Goal: Transaction & Acquisition: Purchase product/service

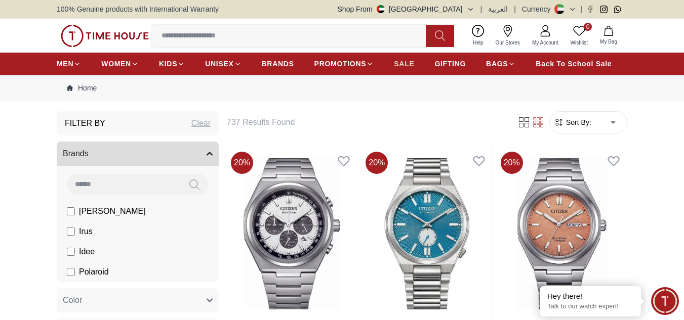
click at [407, 62] on span "SALE" at bounding box center [404, 64] width 20 height 10
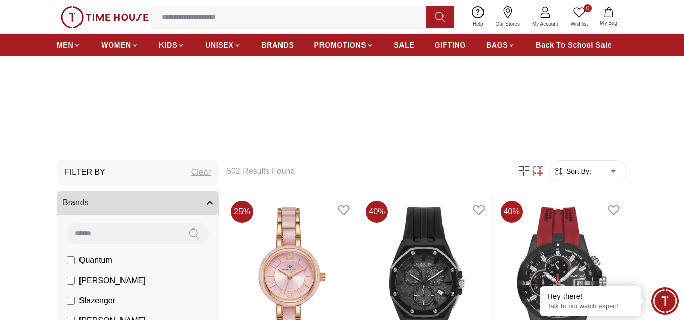
scroll to position [152, 0]
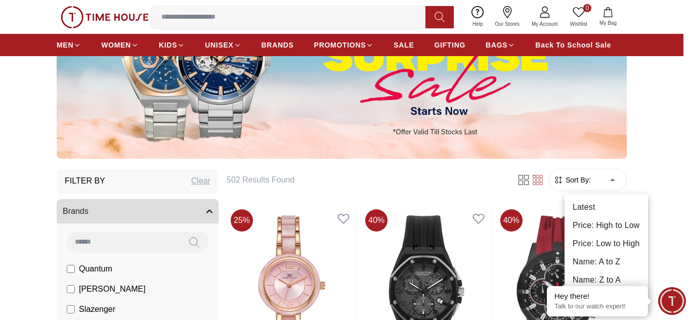
click at [598, 243] on li "Price: Low to High" at bounding box center [606, 244] width 83 height 18
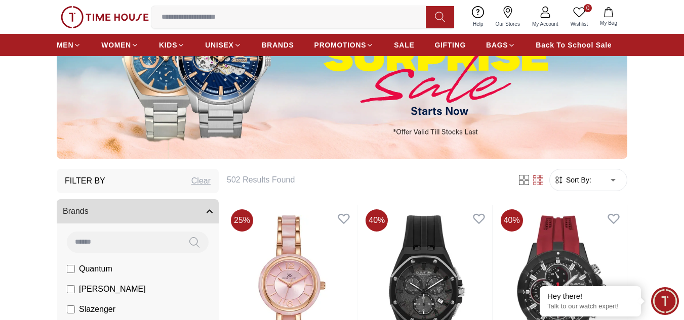
type input "*"
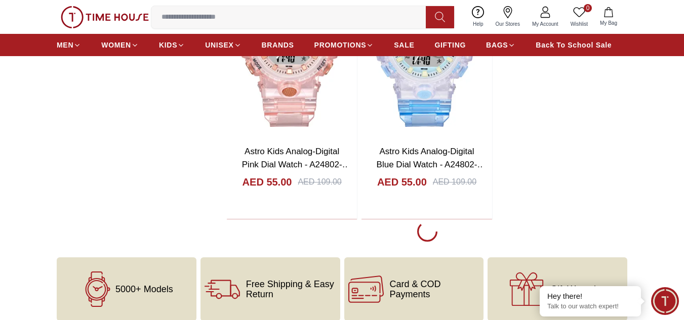
scroll to position [2024, 0]
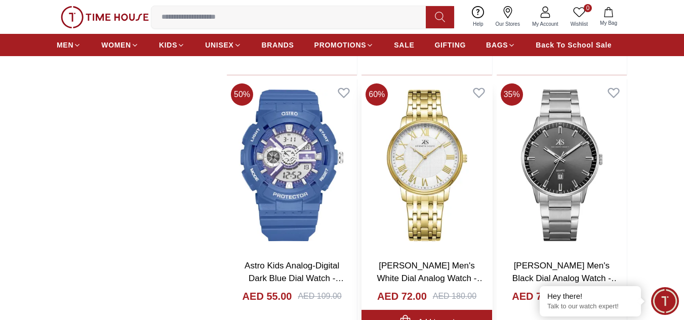
scroll to position [2631, 0]
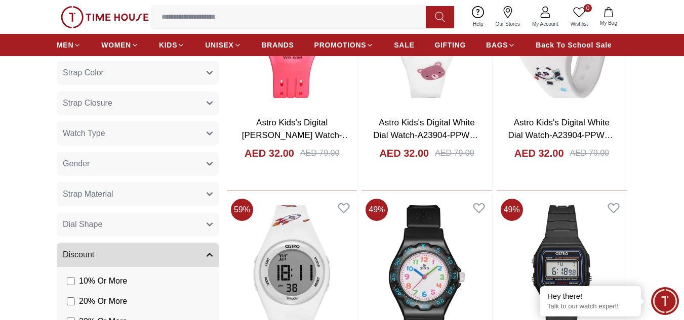
scroll to position [879, 0]
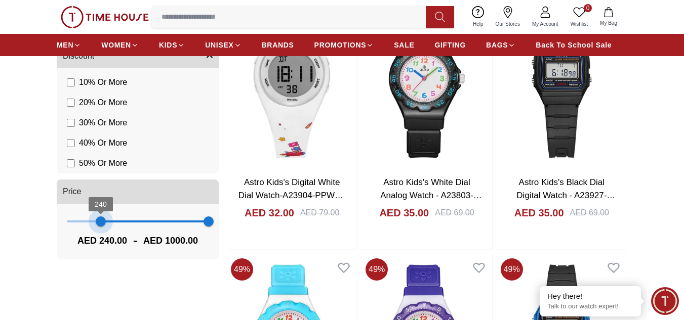
type input "***"
drag, startPoint x: 68, startPoint y: 221, endPoint x: 99, endPoint y: 219, distance: 30.9
click at [99, 219] on span "229" at bounding box center [99, 222] width 10 height 10
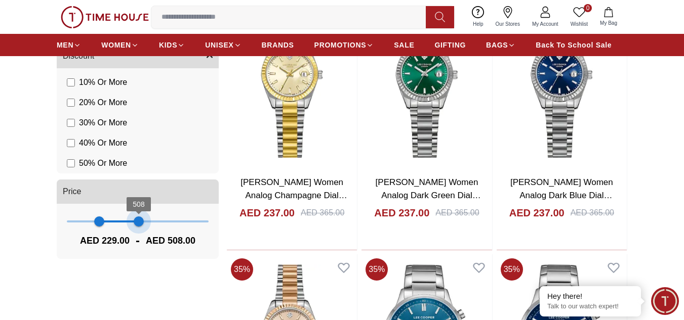
type input "***"
drag, startPoint x: 201, startPoint y: 220, endPoint x: 138, endPoint y: 224, distance: 63.4
click at [138, 224] on span "501" at bounding box center [138, 222] width 10 height 10
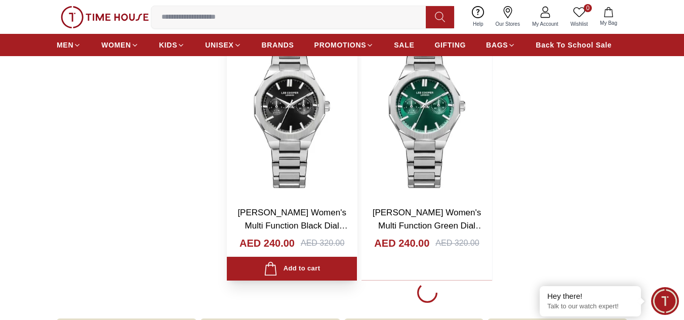
scroll to position [1992, 0]
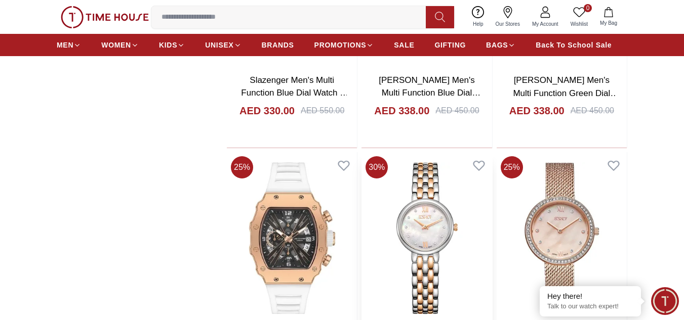
scroll to position [2852, 0]
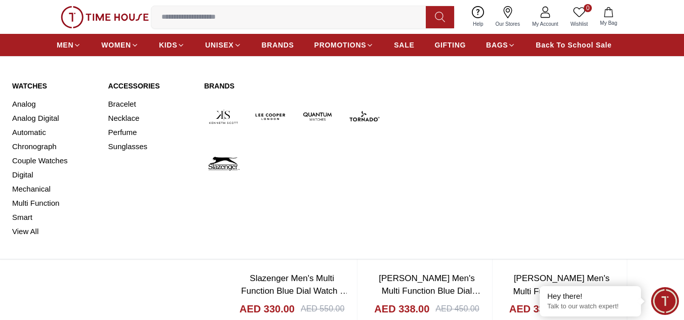
click at [55, 44] on div "MEN WOMEN KIDS UNISEX BRANDS PROMOTIONS SALE GIFTING BAGS Back To School Sale" at bounding box center [342, 45] width 684 height 22
click at [62, 45] on span "MEN" at bounding box center [65, 45] width 17 height 10
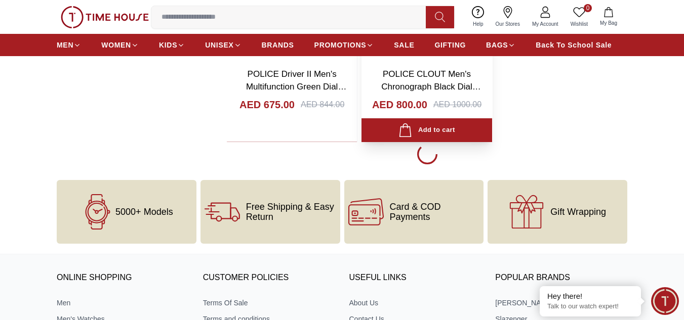
scroll to position [1872, 0]
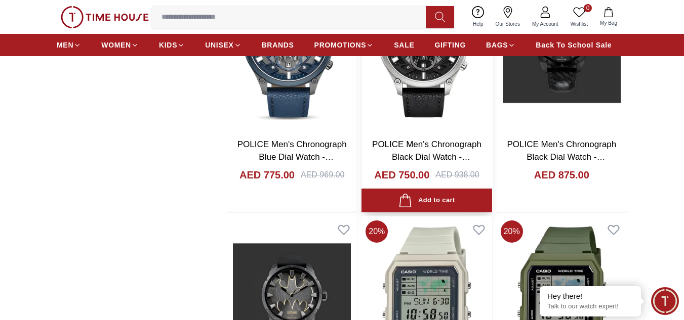
scroll to position [2176, 0]
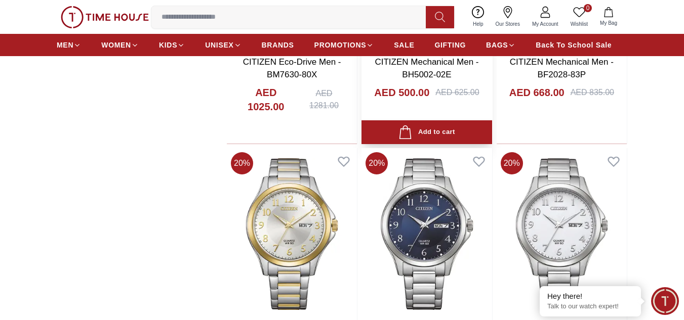
scroll to position [2935, 0]
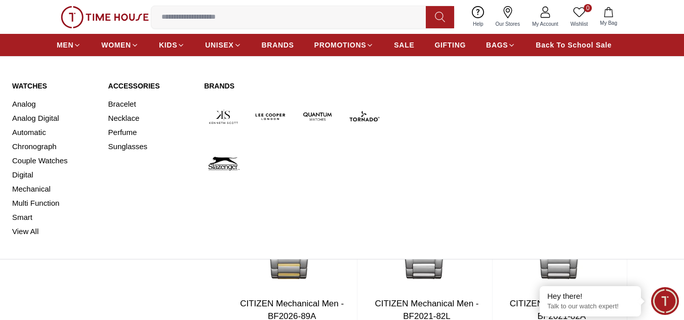
click at [34, 230] on link "View All" at bounding box center [54, 232] width 84 height 14
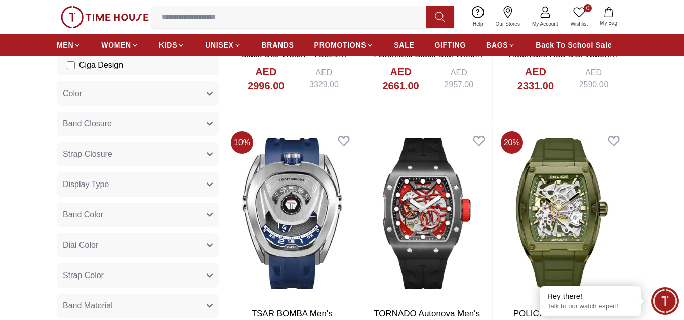
scroll to position [354, 0]
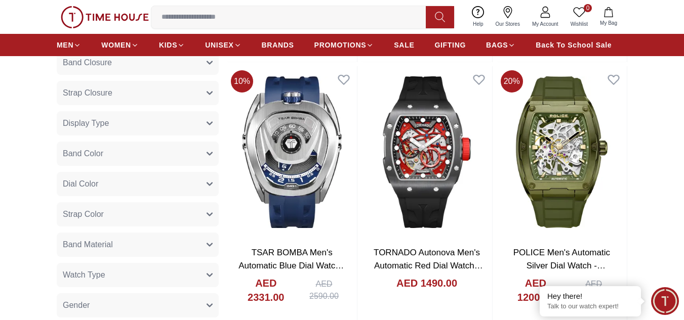
click at [110, 98] on span "Strap Closure" at bounding box center [88, 93] width 50 height 12
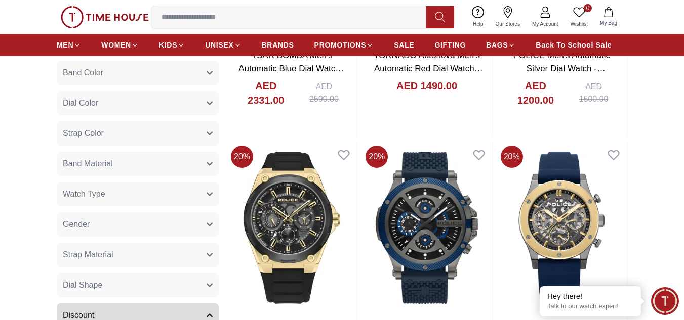
scroll to position [557, 0]
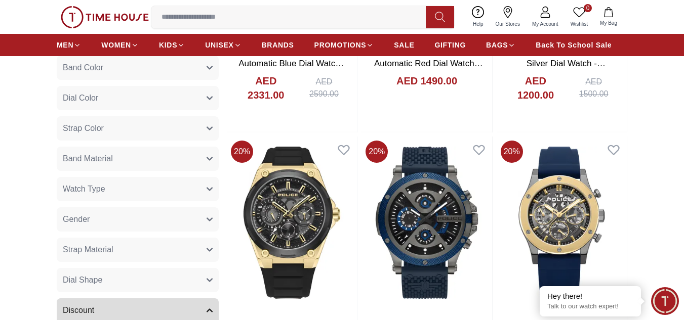
click at [83, 159] on span "Band Material" at bounding box center [88, 159] width 50 height 12
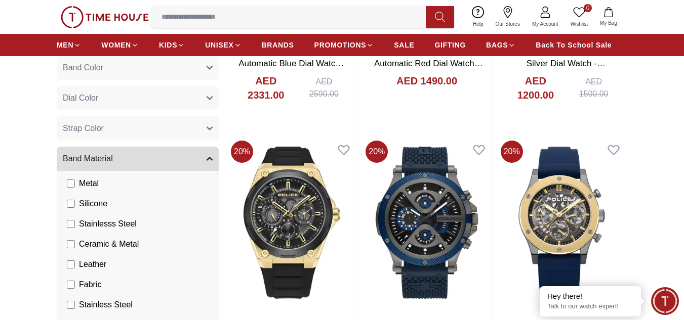
scroll to position [51, 0]
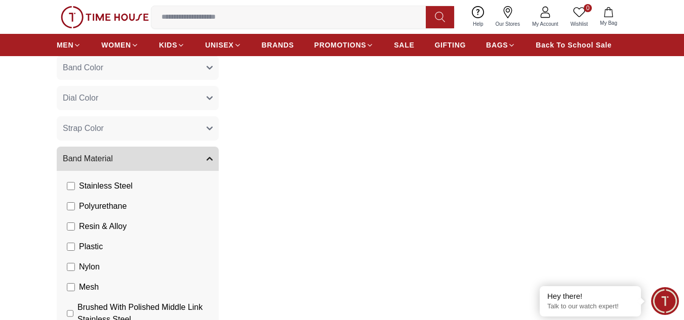
scroll to position [202, 0]
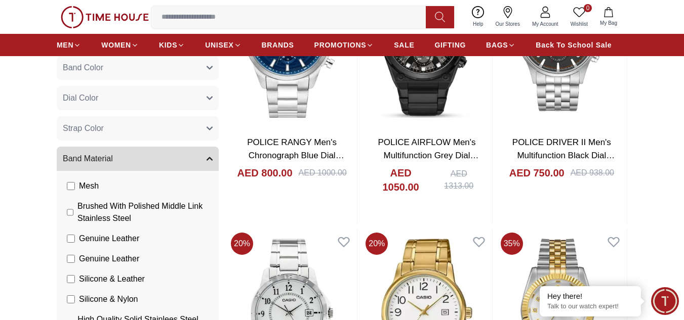
scroll to position [304, 0]
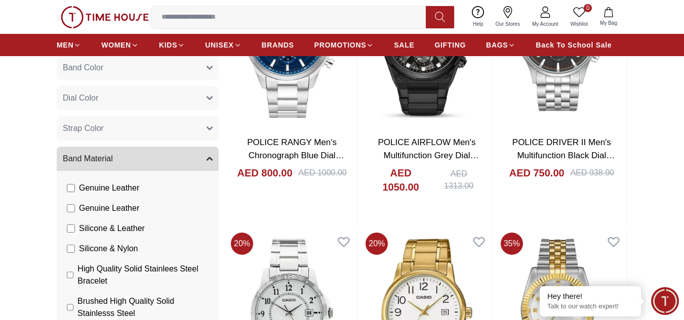
click at [25, 196] on section "Filter By Clear Brands [PERSON_NAME] CASIO Police Color Black Green Blue Red Da…" at bounding box center [342, 171] width 684 height 1021
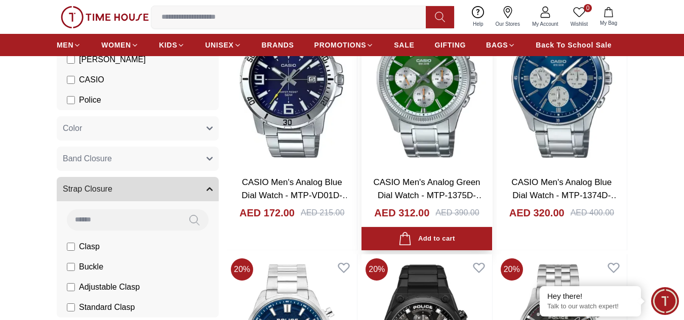
scroll to position [101, 0]
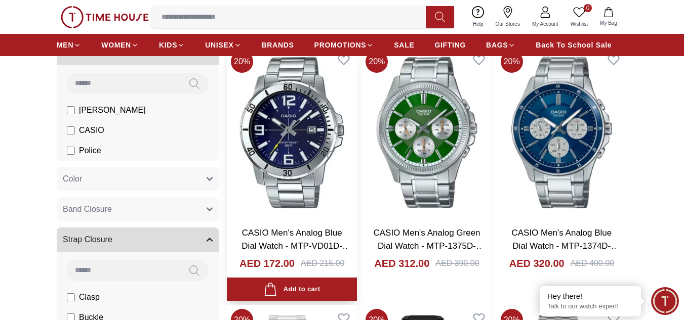
click at [307, 148] on img at bounding box center [292, 133] width 130 height 172
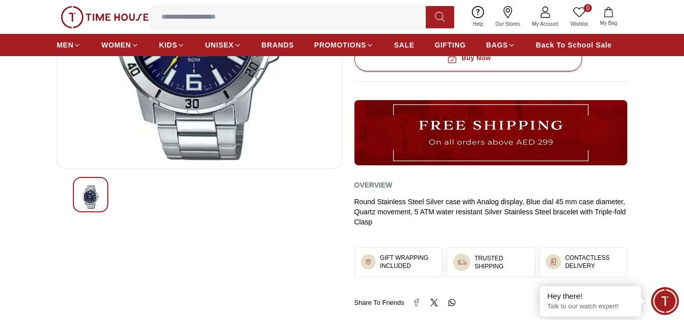
scroll to position [253, 0]
